Goal: Find specific page/section: Find specific page/section

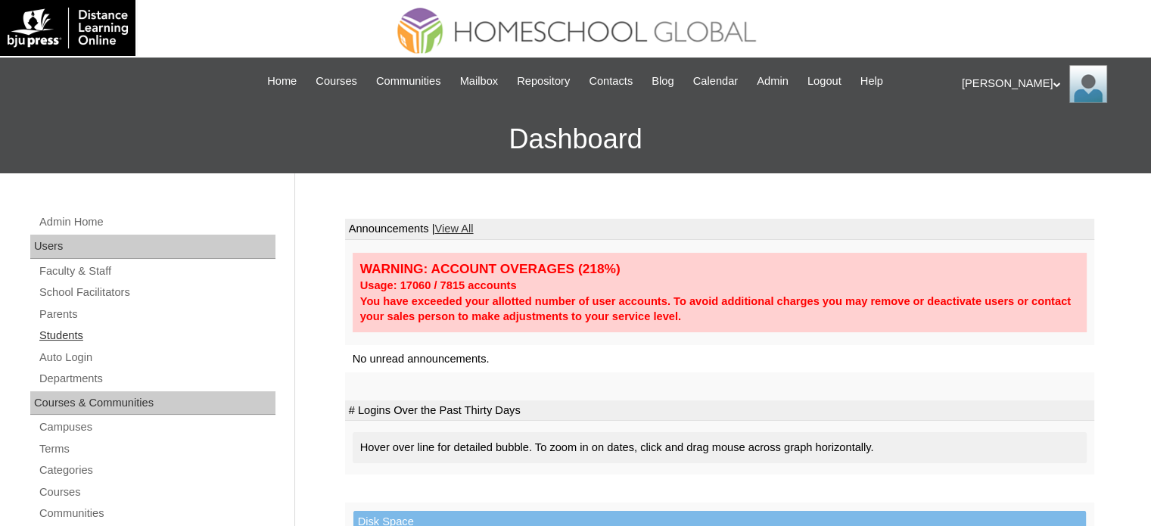
click at [73, 335] on link "Students" at bounding box center [157, 335] width 238 height 19
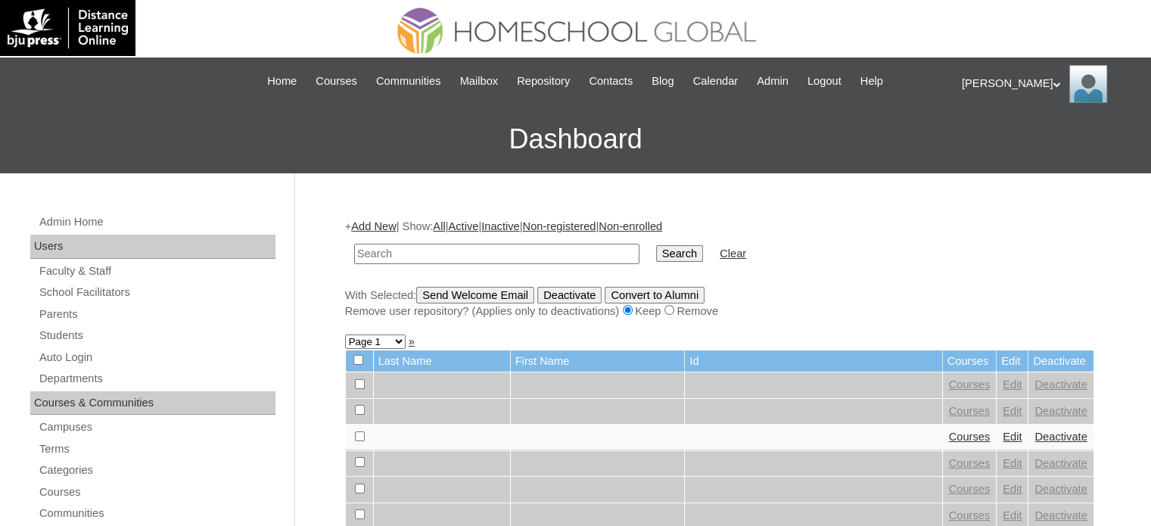
click at [495, 256] on input "text" at bounding box center [496, 254] width 285 height 20
type input "keeler"
click at [656, 253] on input "Search" at bounding box center [679, 253] width 47 height 17
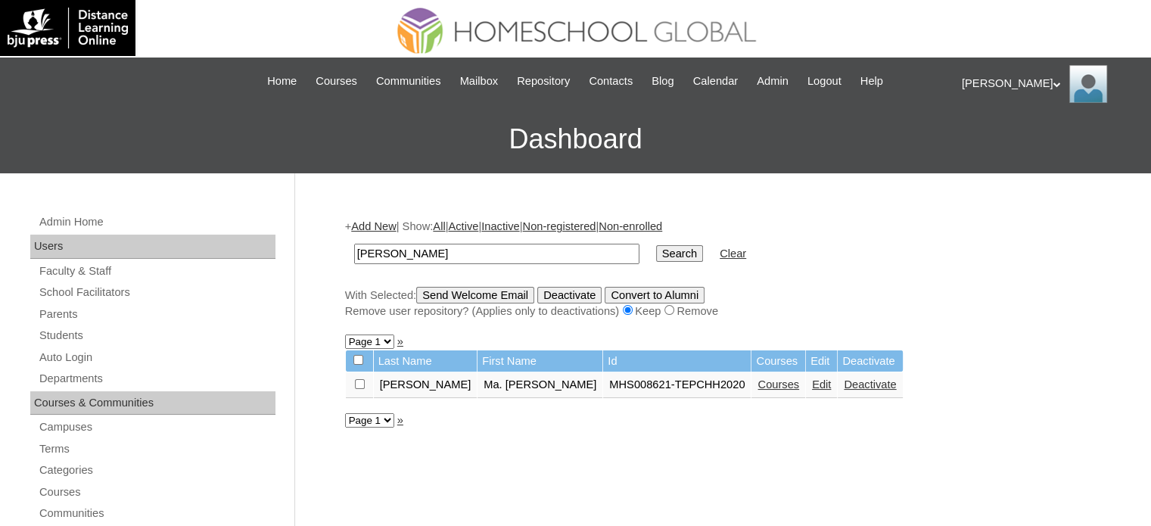
click at [757, 384] on link "Courses" at bounding box center [778, 384] width 42 height 12
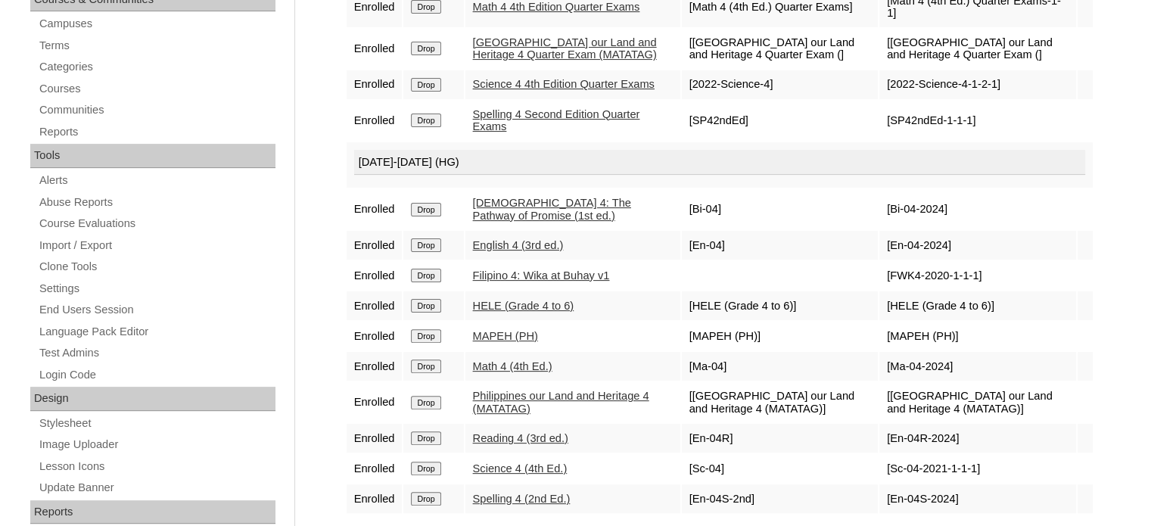
scroll to position [201, 0]
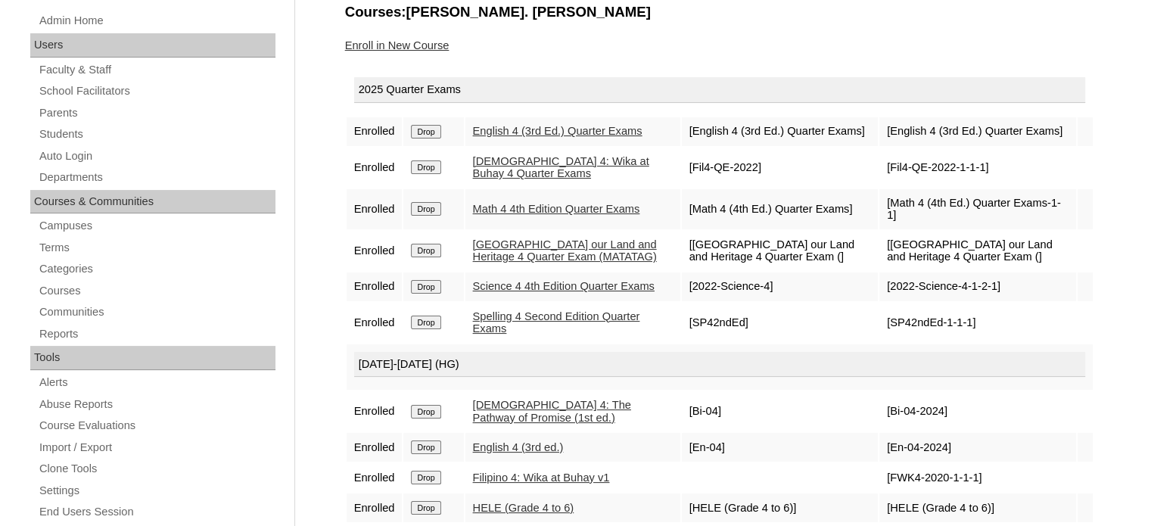
click at [315, 230] on div "Admin Home Users Faculty & Staff School Facilitators Parents Students Auto Logi…" at bounding box center [575, 493] width 1151 height 1043
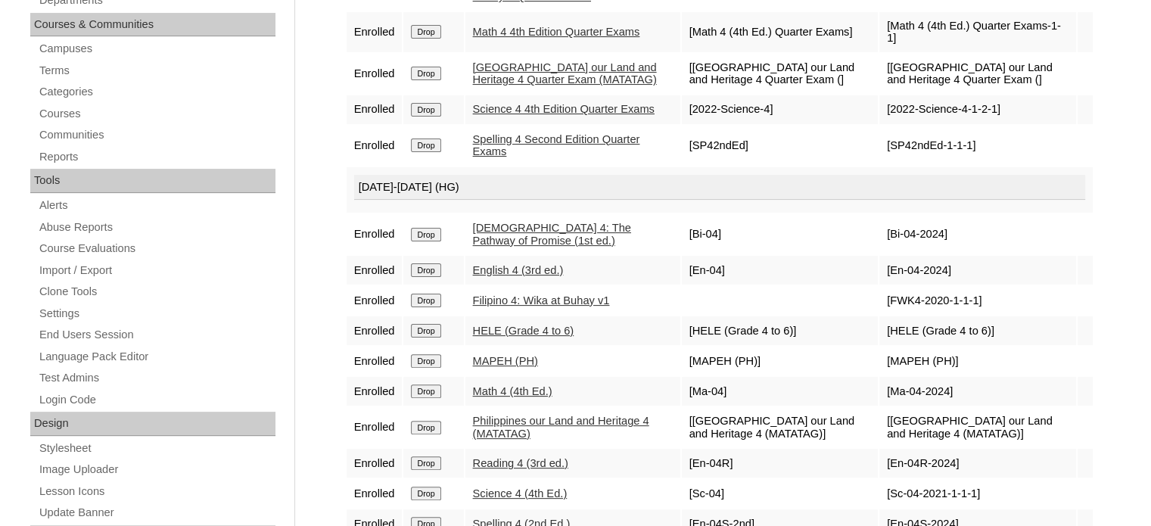
scroll to position [403, 0]
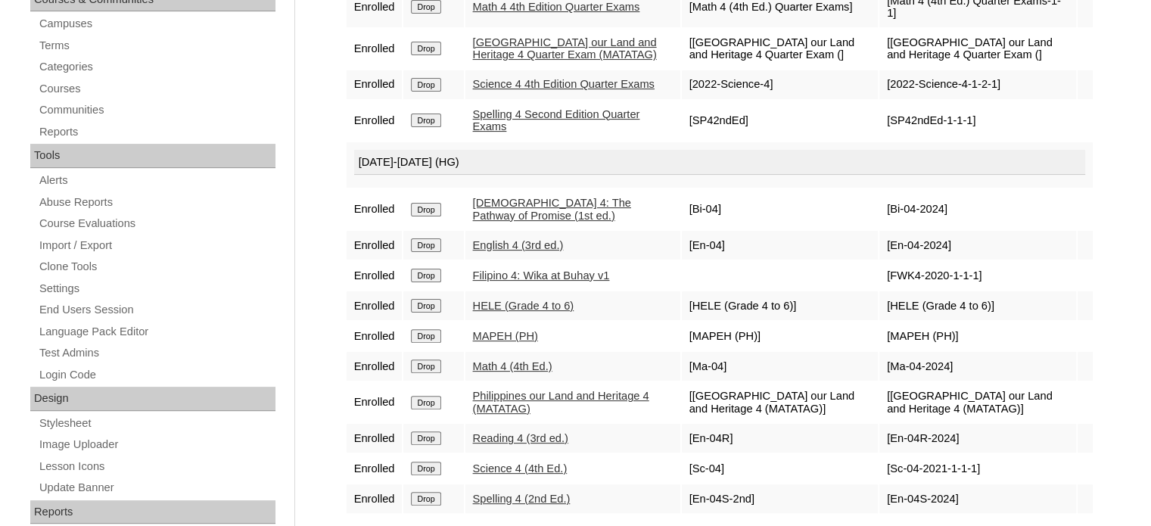
click at [517, 340] on link "MAPEH (PH)" at bounding box center [505, 336] width 65 height 12
click at [511, 341] on link "MAPEH (PH)" at bounding box center [505, 336] width 65 height 12
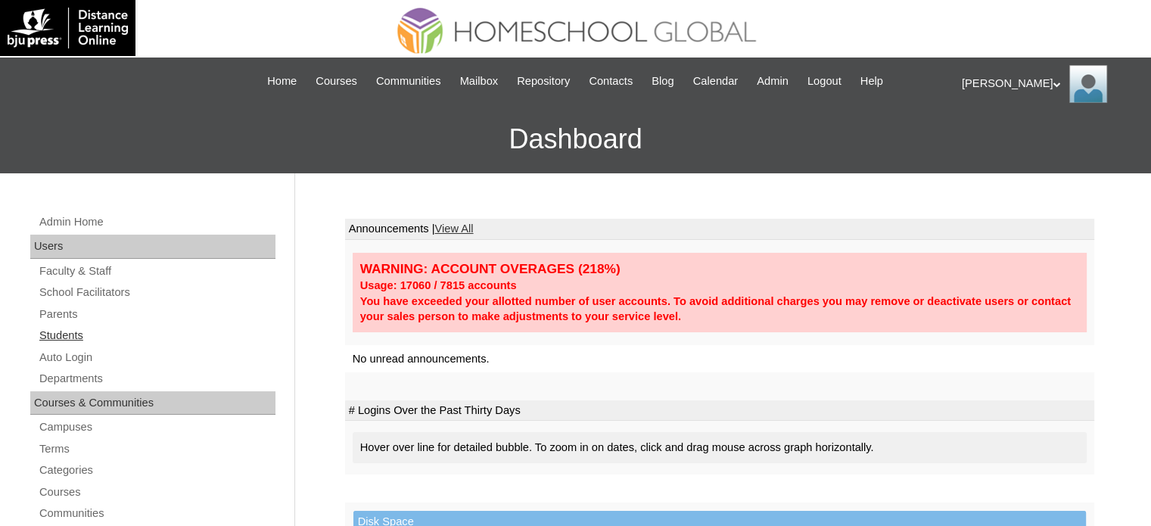
click at [73, 331] on link "Students" at bounding box center [157, 335] width 238 height 19
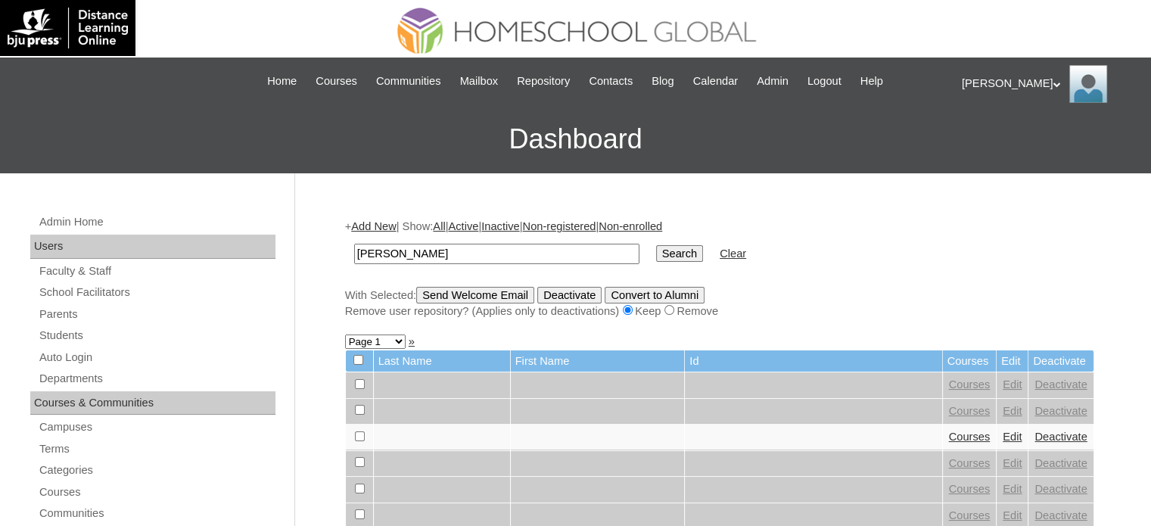
type input "keeler"
click at [656, 250] on input "Search" at bounding box center [679, 253] width 47 height 17
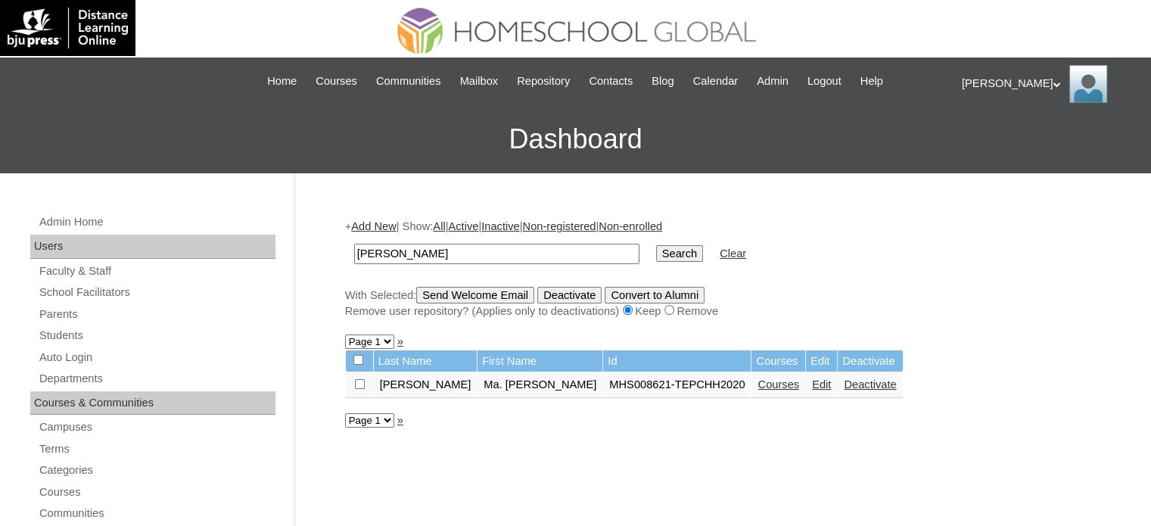
click at [757, 384] on link "Courses" at bounding box center [778, 384] width 42 height 12
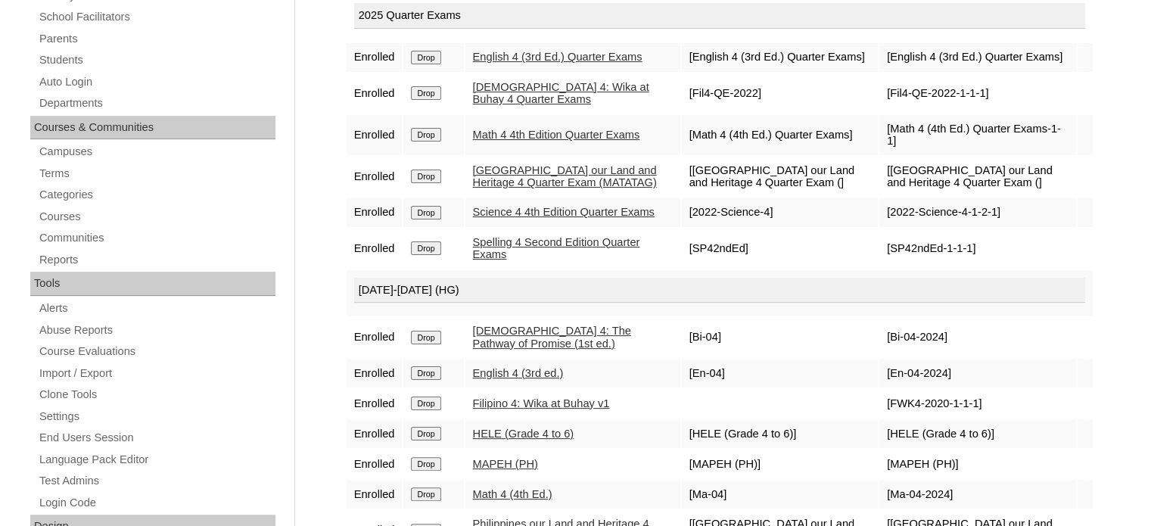
scroll to position [403, 0]
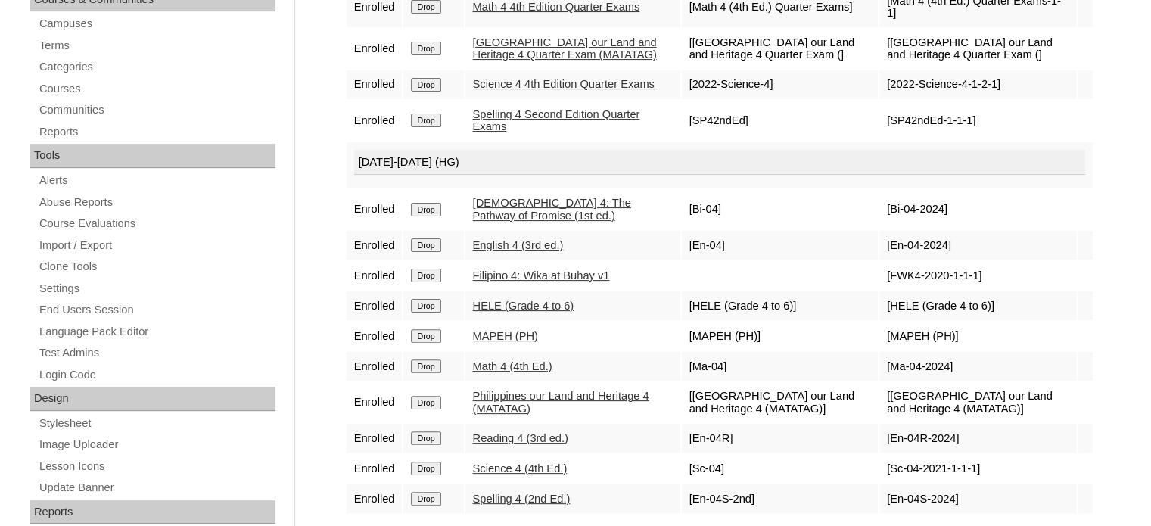
click at [528, 312] on link "HELE (Grade 4 to 6)" at bounding box center [523, 306] width 101 height 12
click at [319, 217] on div "Admin Home Users Faculty & Staff School Facilitators Parents Students Auto Logi…" at bounding box center [575, 291] width 1151 height 1043
